Goal: Task Accomplishment & Management: Manage account settings

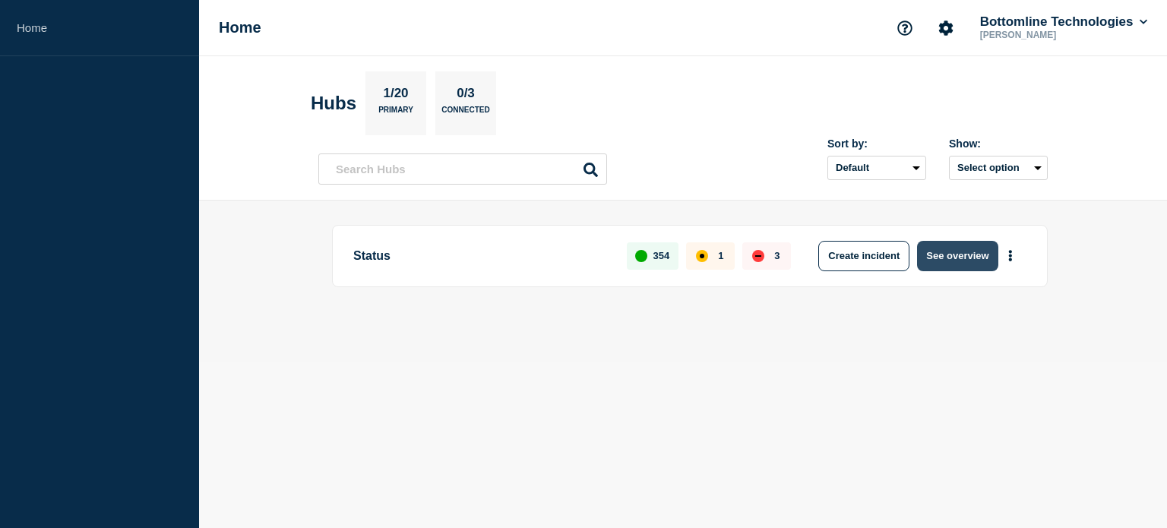
click at [963, 248] on button "See overview" at bounding box center [957, 256] width 81 height 30
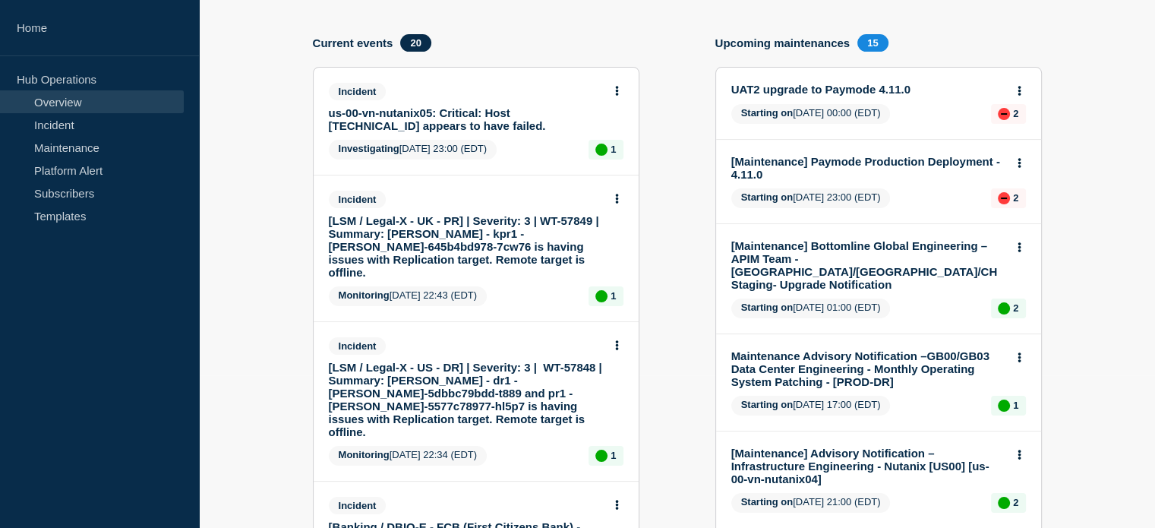
scroll to position [152, 0]
click at [528, 108] on link "us-00-vn-nutanix05: Critical: Host [TECHNICAL_ID] appears to have failed." at bounding box center [466, 120] width 274 height 26
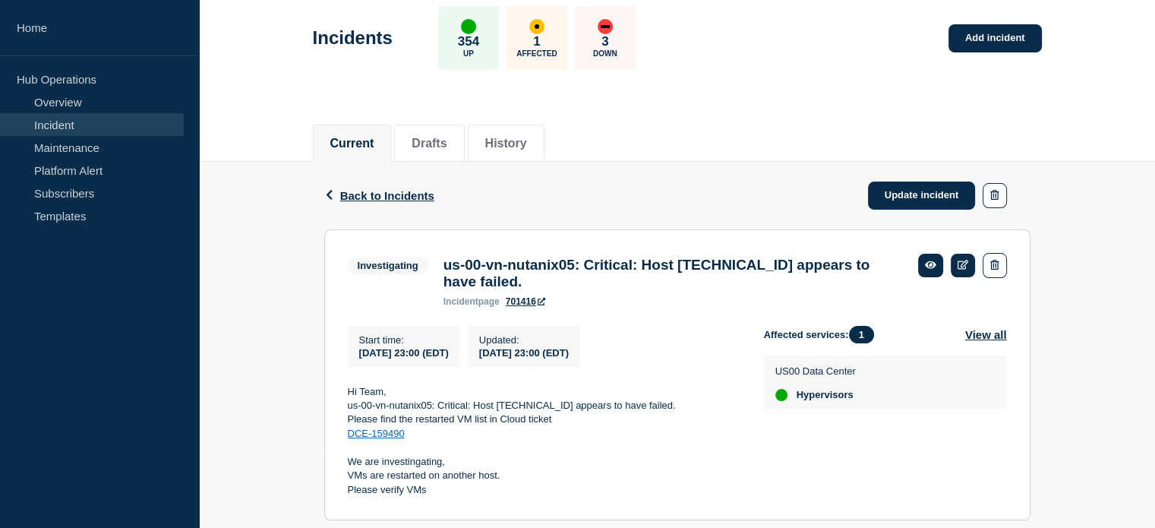
scroll to position [76, 0]
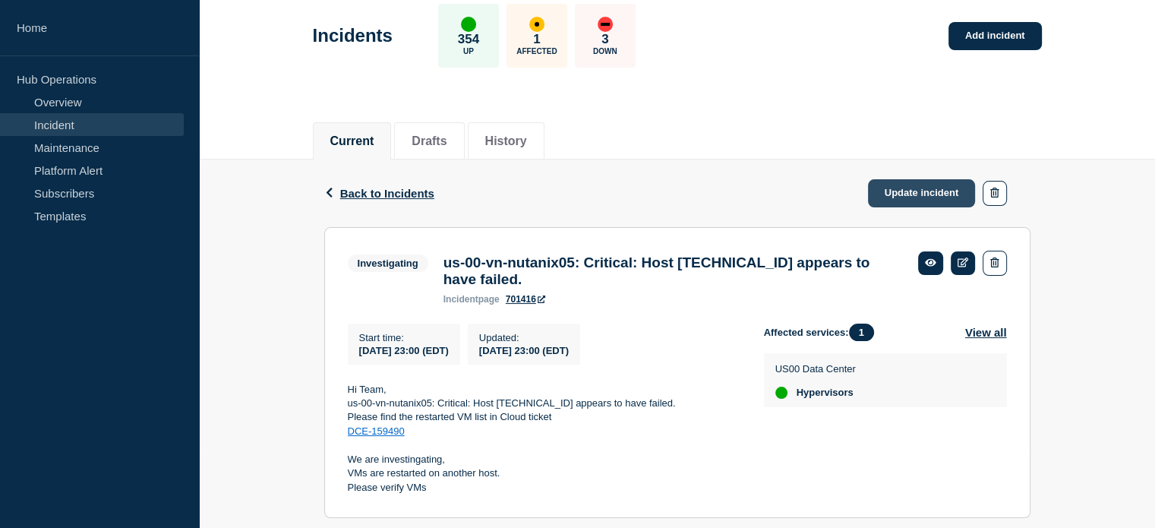
click at [926, 194] on link "Update incident" at bounding box center [922, 193] width 108 height 28
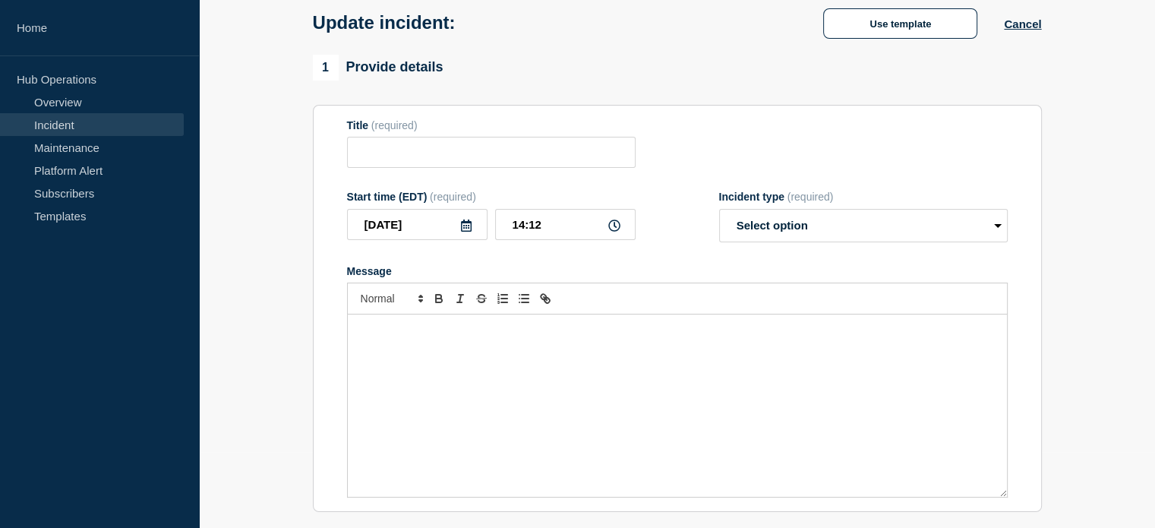
type input "us-00-vn-nutanix05: Critical: Host [TECHNICAL_ID] appears to have failed."
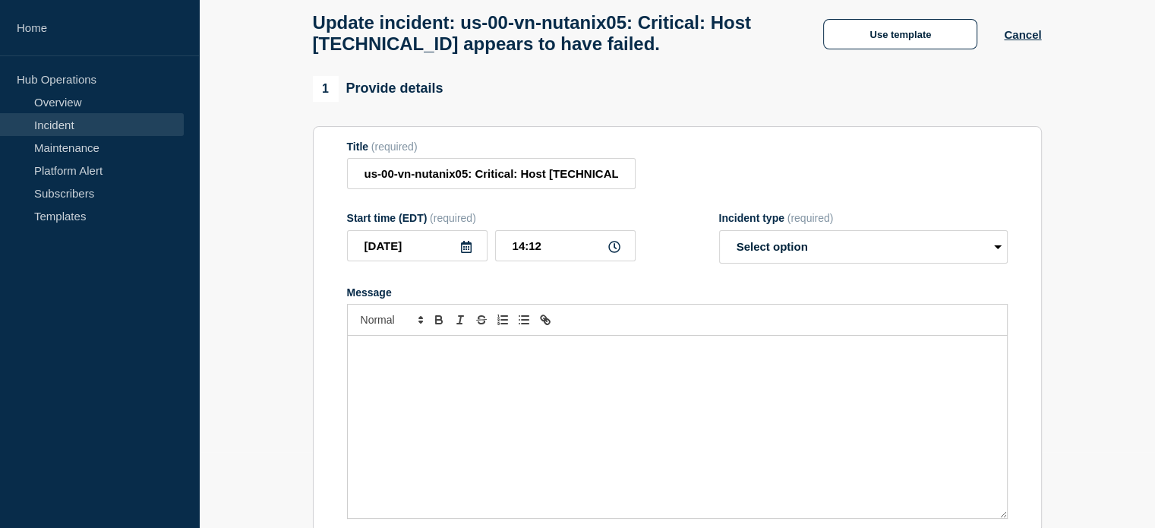
click at [863, 273] on form "Title (required) us-00-vn-nutanix05: Critical: Host [TECHNICAL_ID] appears to h…" at bounding box center [677, 330] width 661 height 379
click at [863, 263] on select "Select option Investigating Identified Monitoring Resolved" at bounding box center [863, 246] width 289 height 33
select select "resolved"
click at [719, 239] on select "Select option Investigating Identified Monitoring Resolved" at bounding box center [863, 246] width 289 height 33
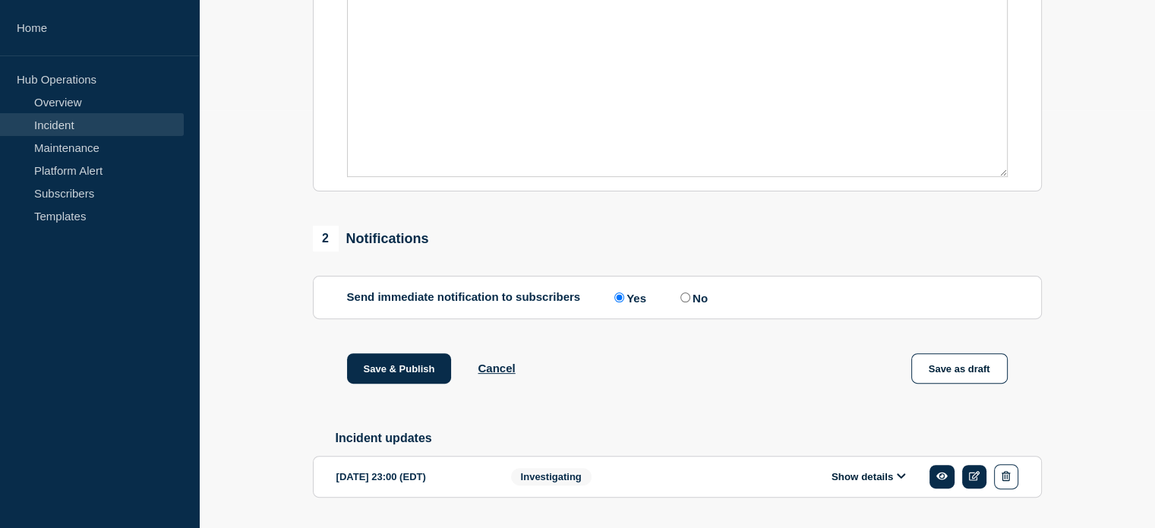
scroll to position [470, 0]
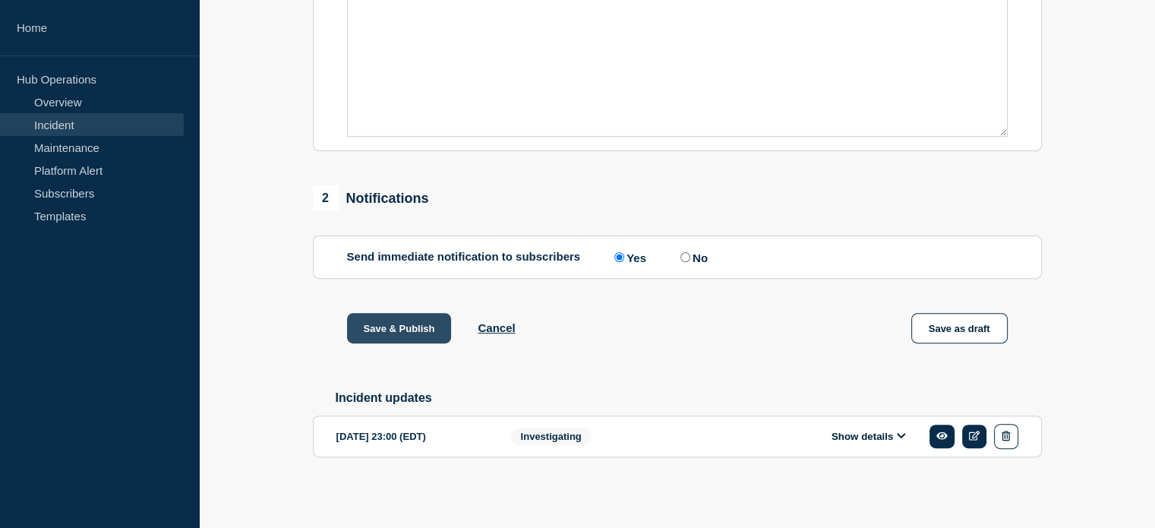
click at [412, 327] on button "Save & Publish" at bounding box center [399, 328] width 105 height 30
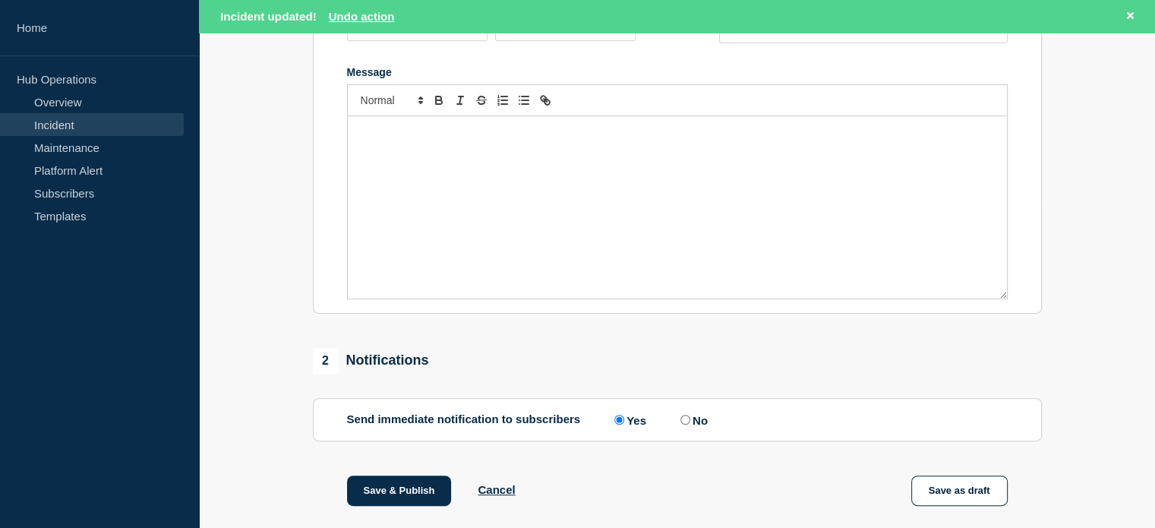
scroll to position [198, 0]
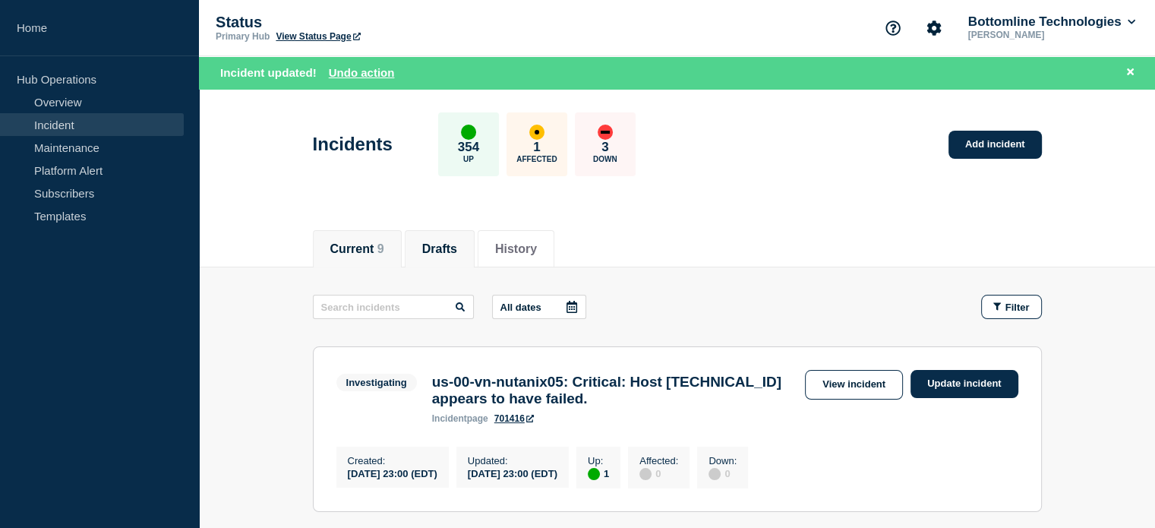
click at [445, 252] on button "Drafts" at bounding box center [439, 249] width 35 height 14
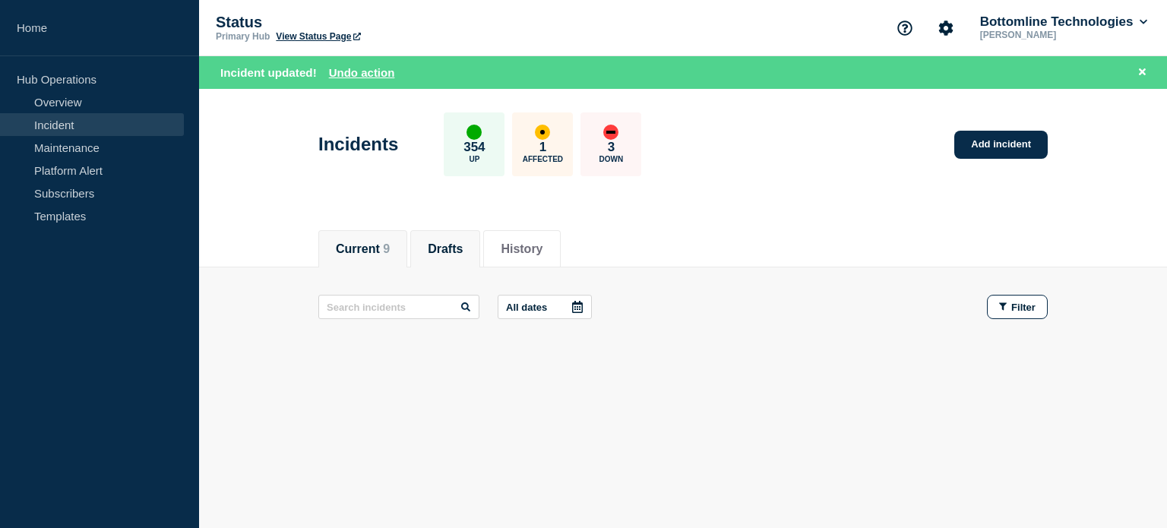
click at [375, 251] on button "Current 9" at bounding box center [363, 249] width 54 height 14
